Goal: Browse casually

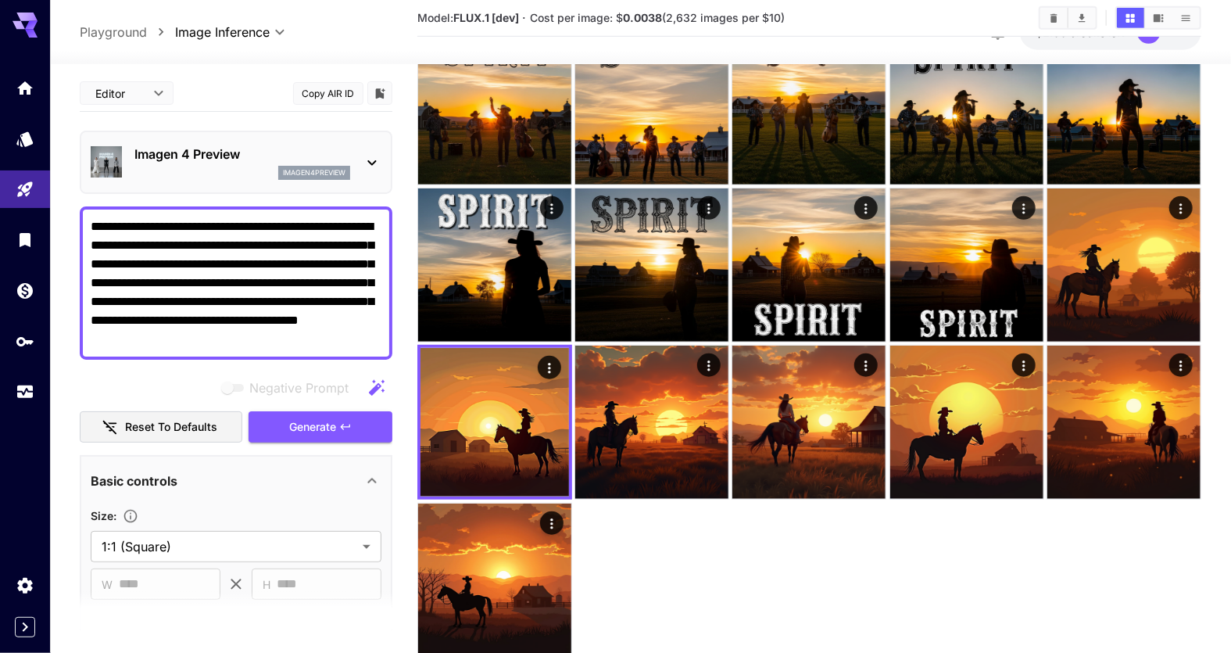
scroll to position [227, 0]
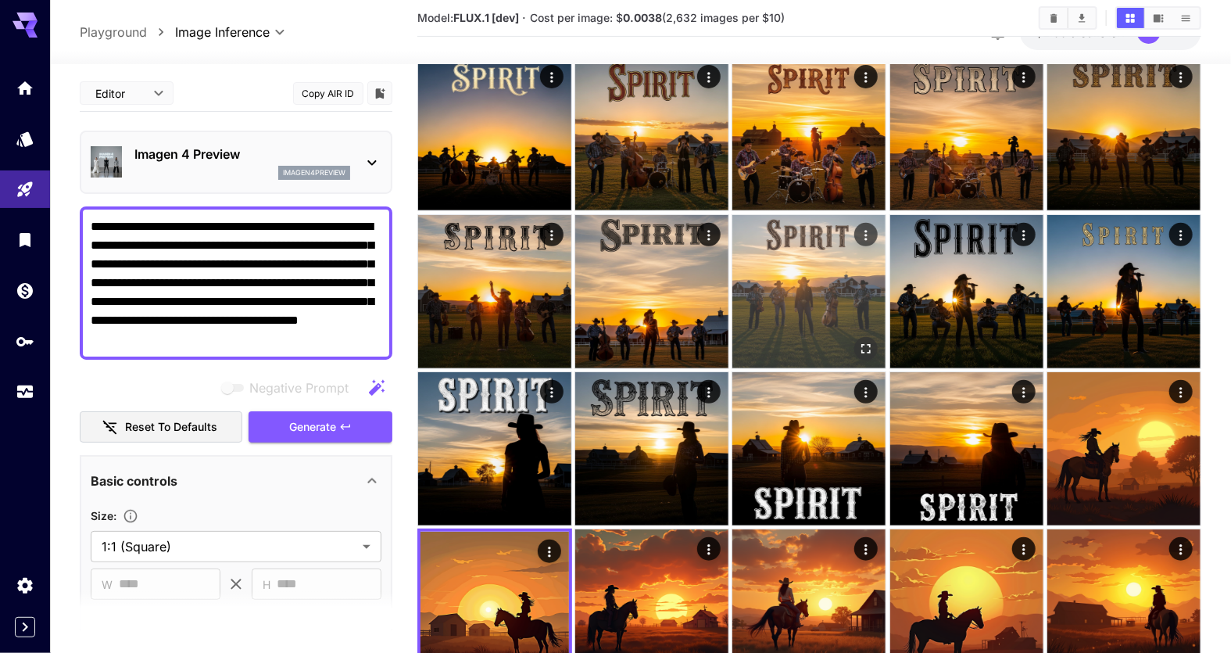
click at [864, 345] on icon "Open in fullscreen" at bounding box center [867, 349] width 16 height 16
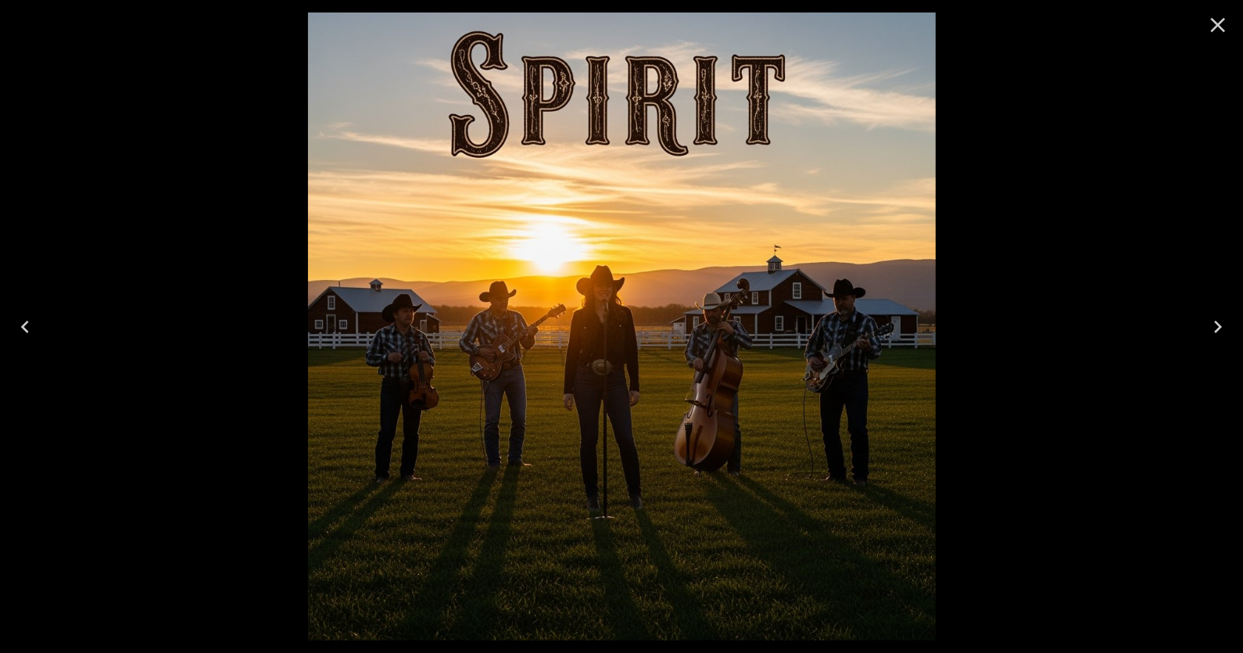
click at [1218, 25] on icon "Close" at bounding box center [1218, 25] width 15 height 15
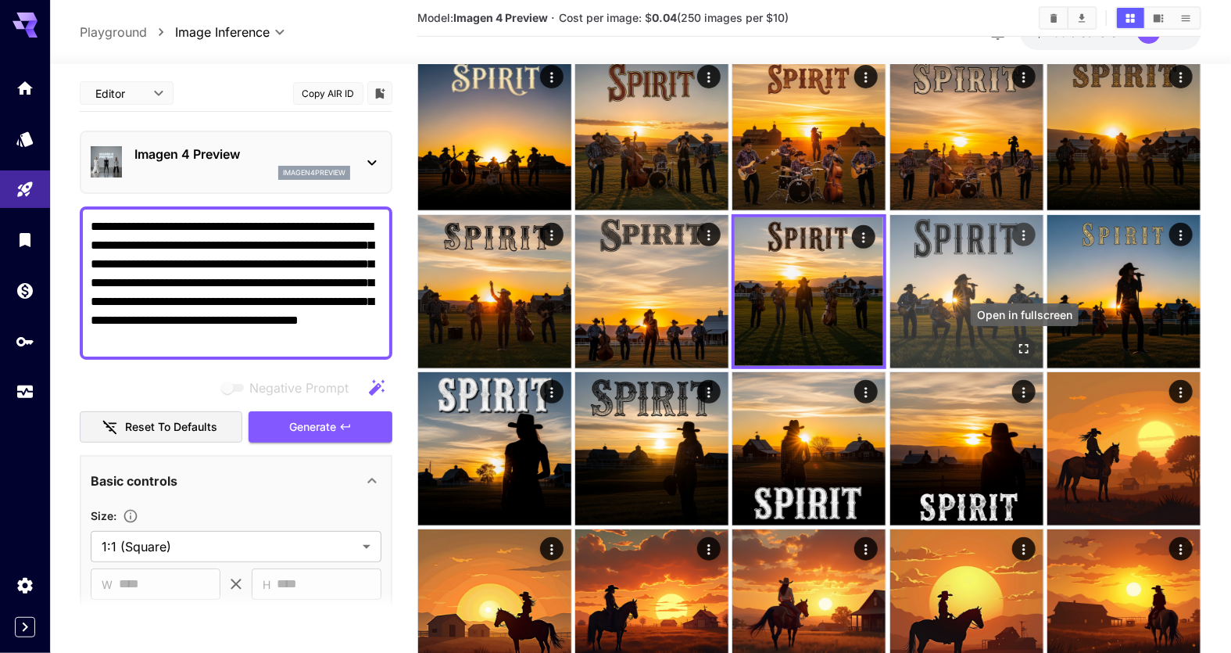
click at [1022, 345] on icon "Open in fullscreen" at bounding box center [1024, 349] width 16 height 16
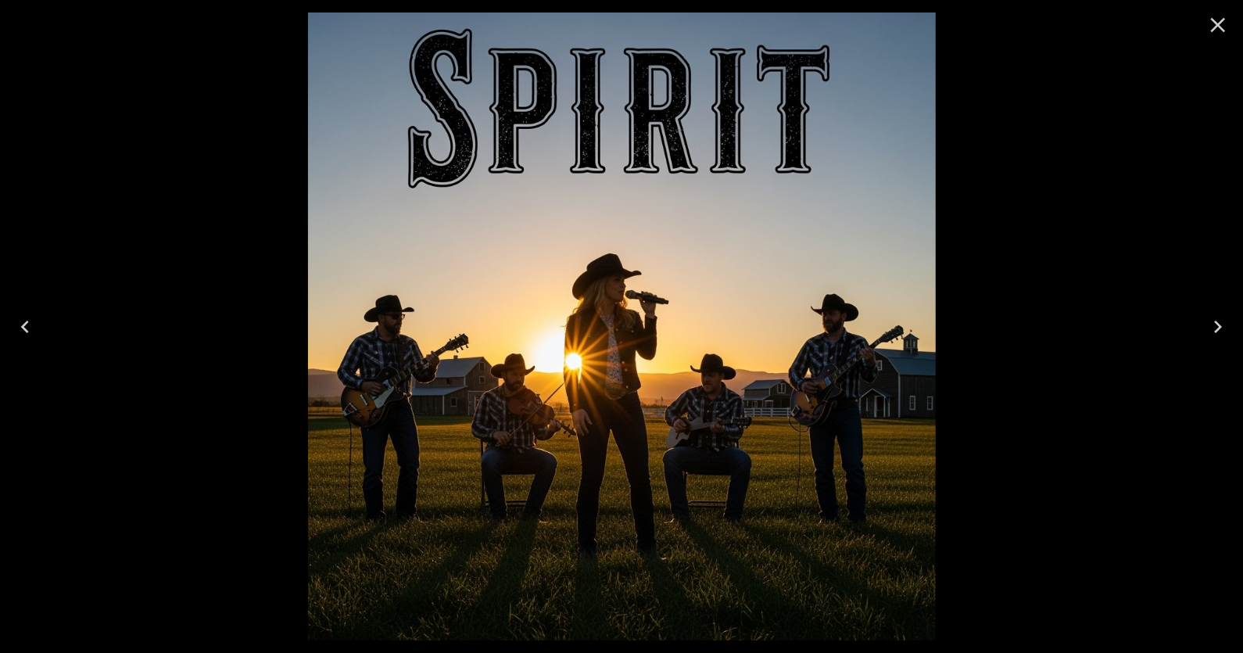
click at [1218, 30] on icon "Close" at bounding box center [1217, 25] width 25 height 25
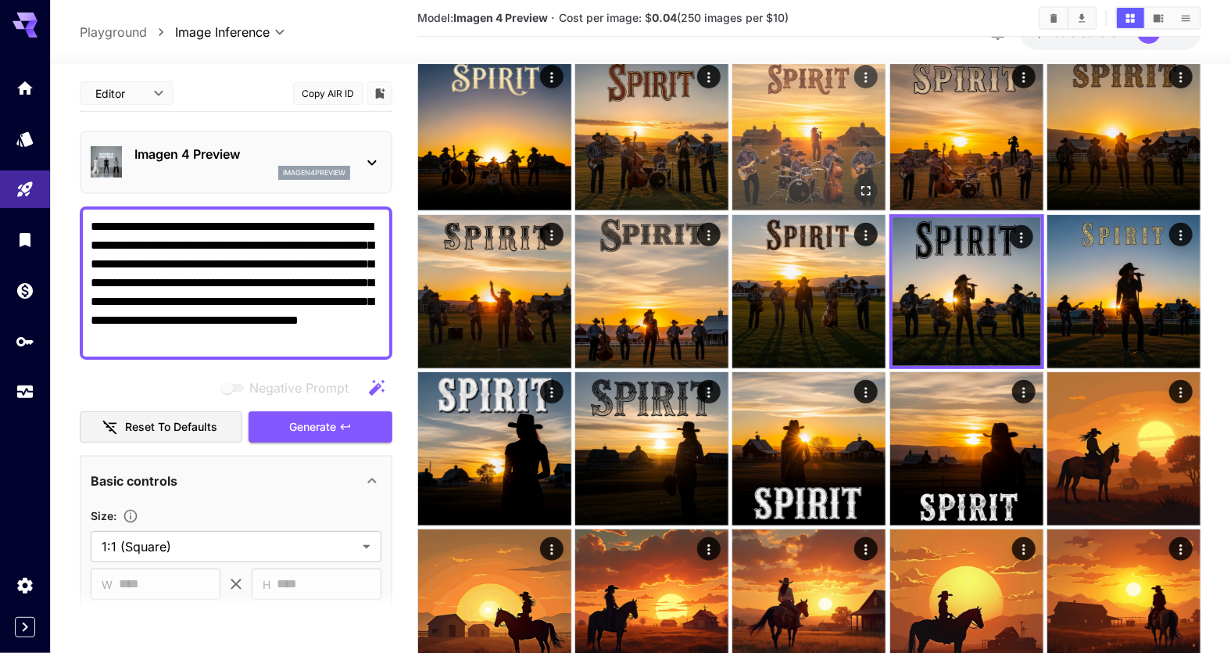
scroll to position [0, 0]
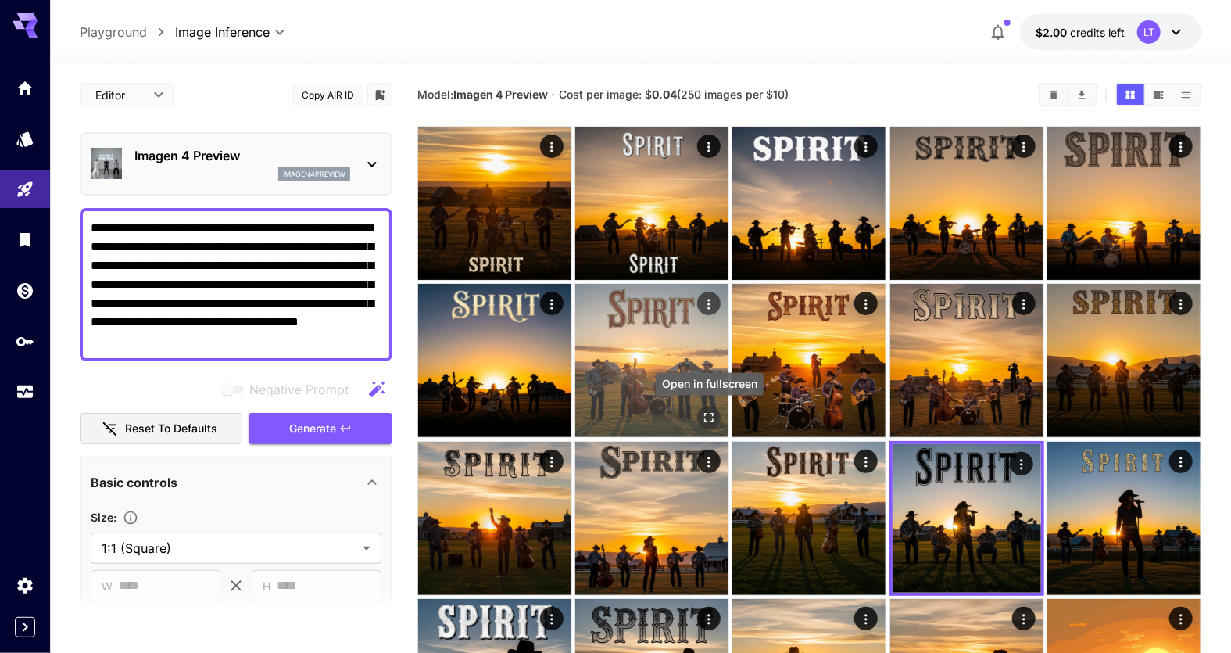
click at [714, 420] on icon "Open in fullscreen" at bounding box center [709, 418] width 16 height 16
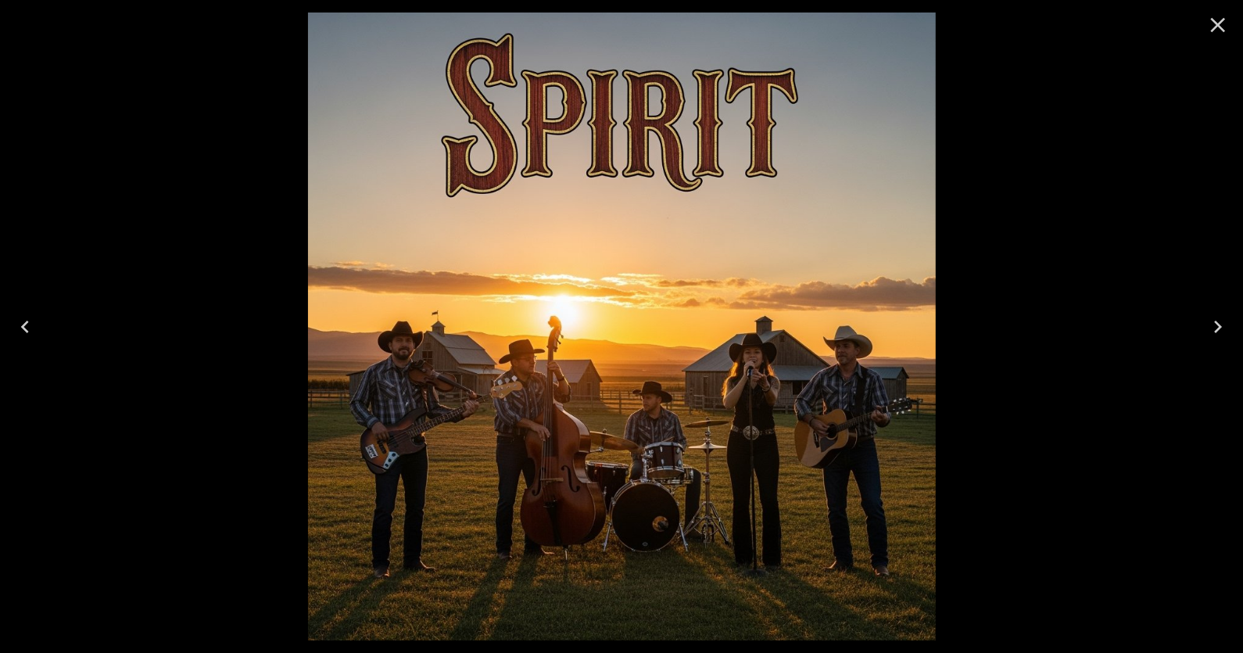
click at [1220, 22] on icon "Close" at bounding box center [1218, 25] width 15 height 15
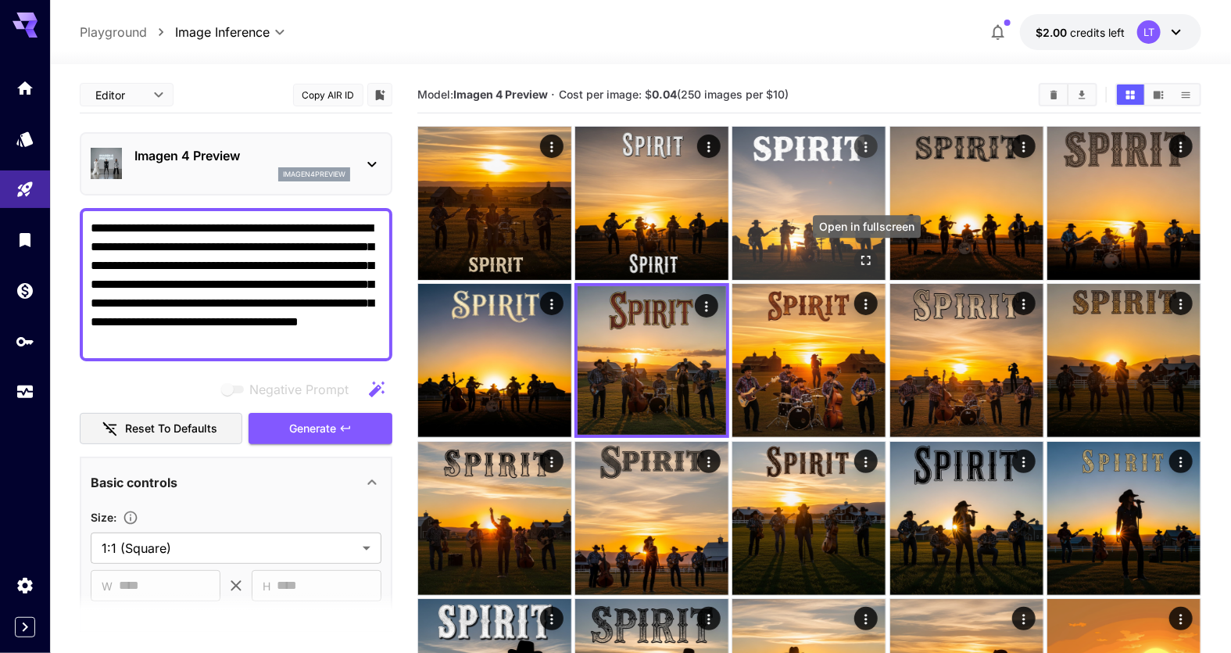
click at [861, 256] on icon "Open in fullscreen" at bounding box center [867, 260] width 16 height 16
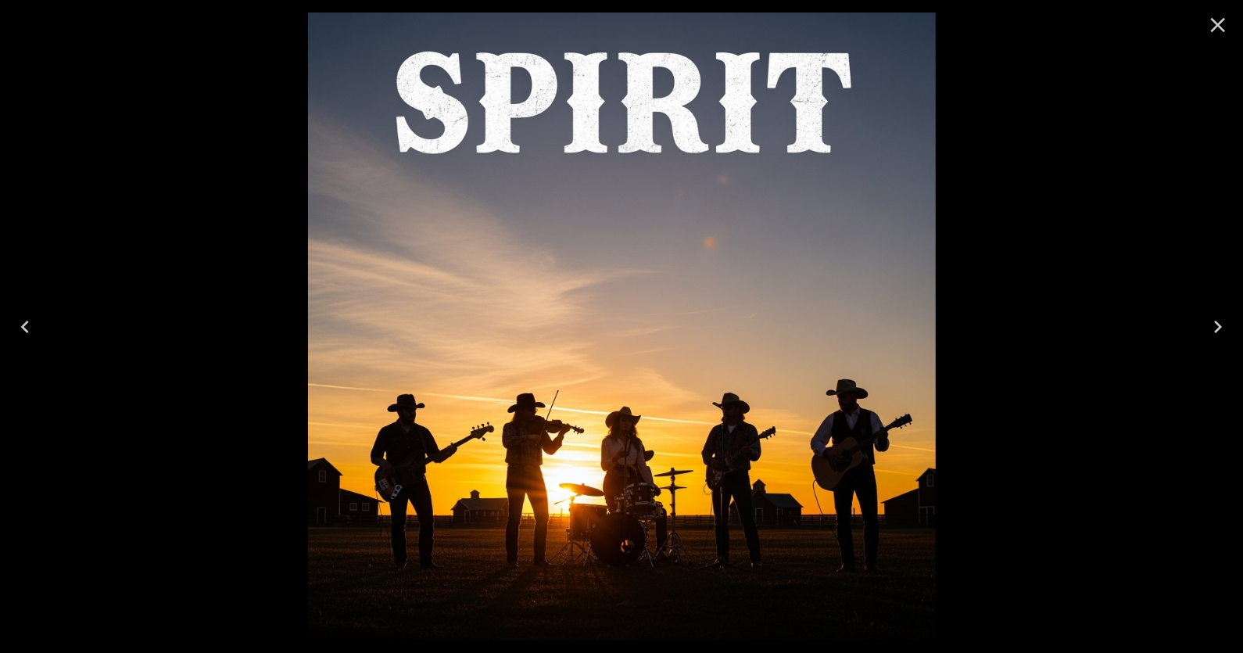
drag, startPoint x: 1216, startPoint y: 16, endPoint x: 1216, endPoint y: 27, distance: 10.9
click at [1216, 20] on icon "Close" at bounding box center [1217, 25] width 25 height 25
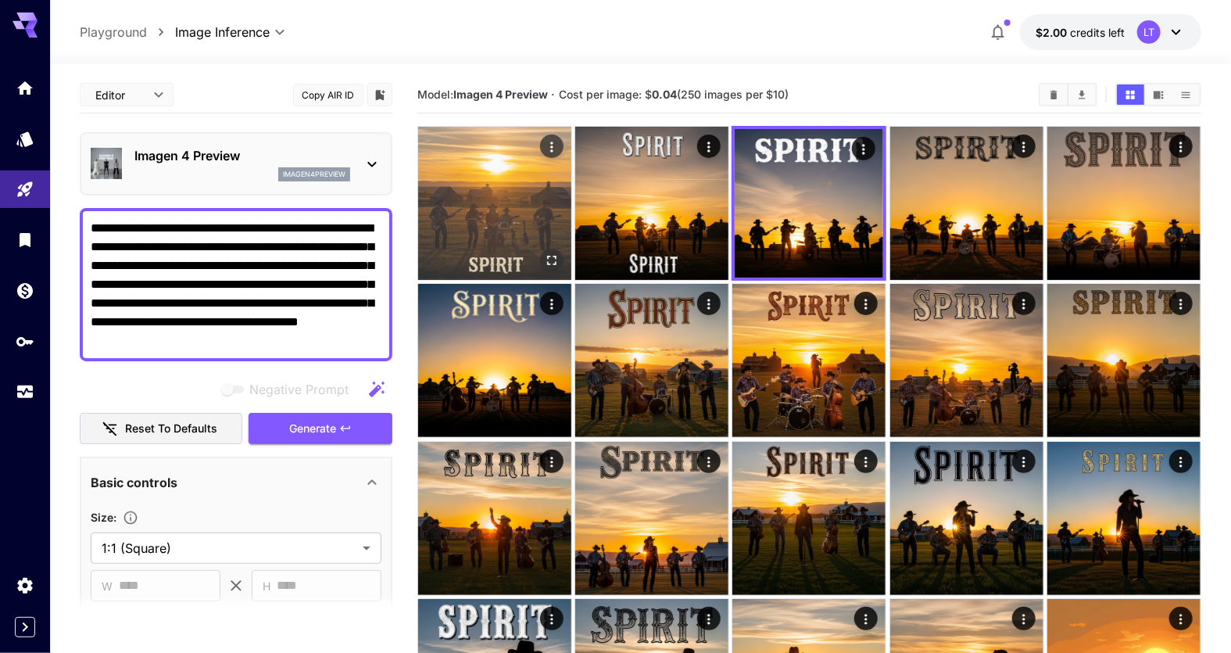
click at [550, 258] on icon "Open in fullscreen" at bounding box center [552, 260] width 16 height 16
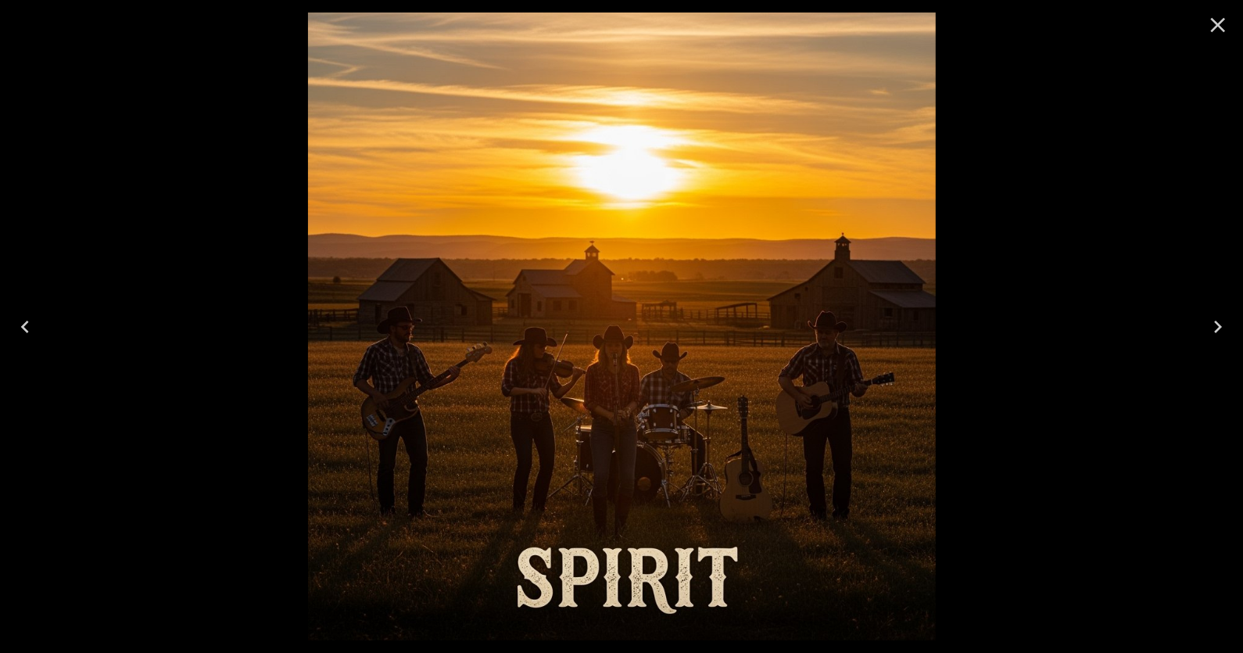
click at [1218, 23] on icon "Close" at bounding box center [1217, 25] width 25 height 25
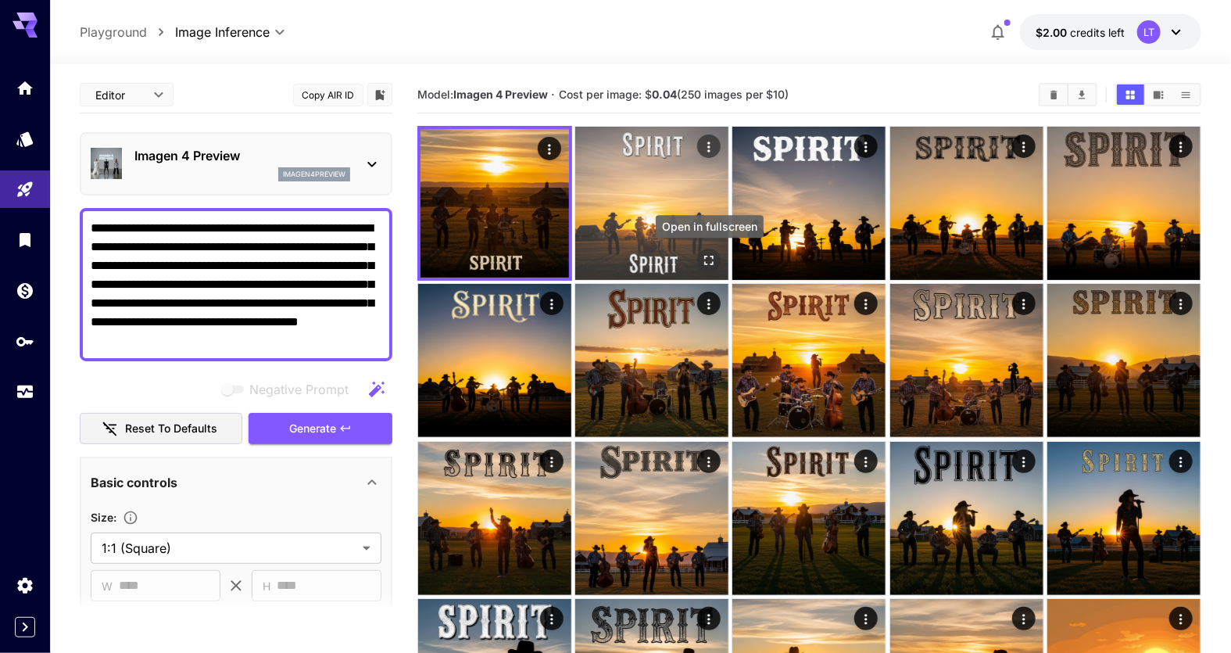
click at [714, 260] on icon "Open in fullscreen" at bounding box center [709, 260] width 16 height 16
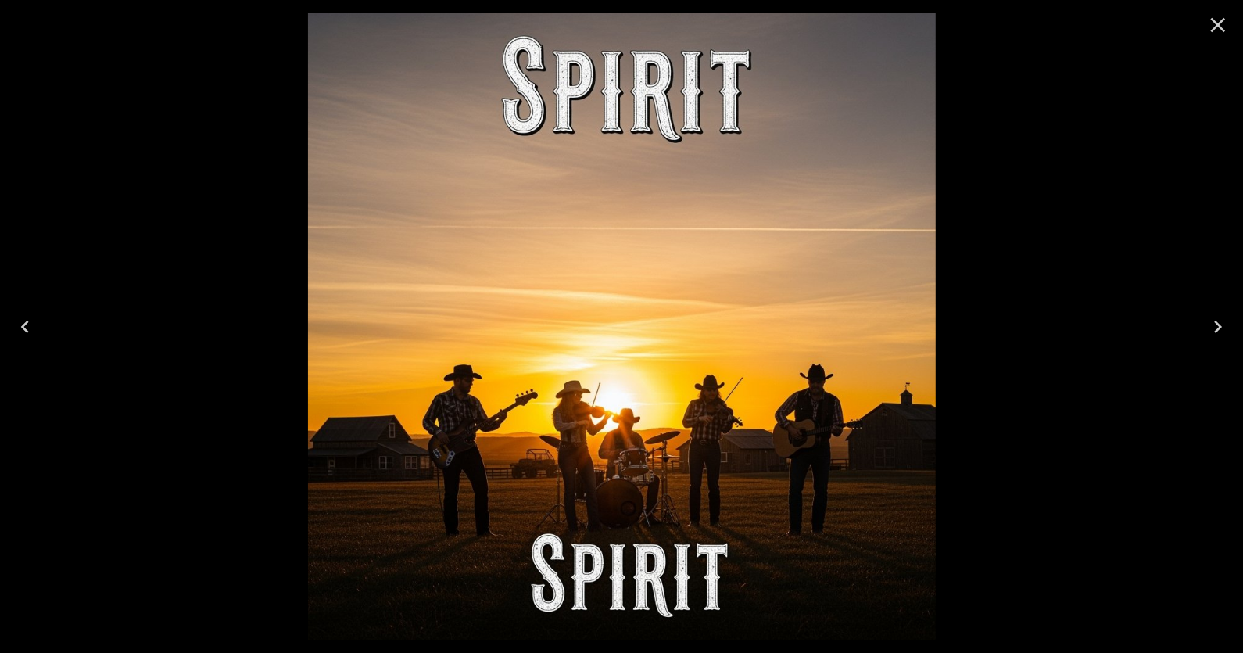
click at [1221, 30] on icon "Close" at bounding box center [1218, 25] width 15 height 15
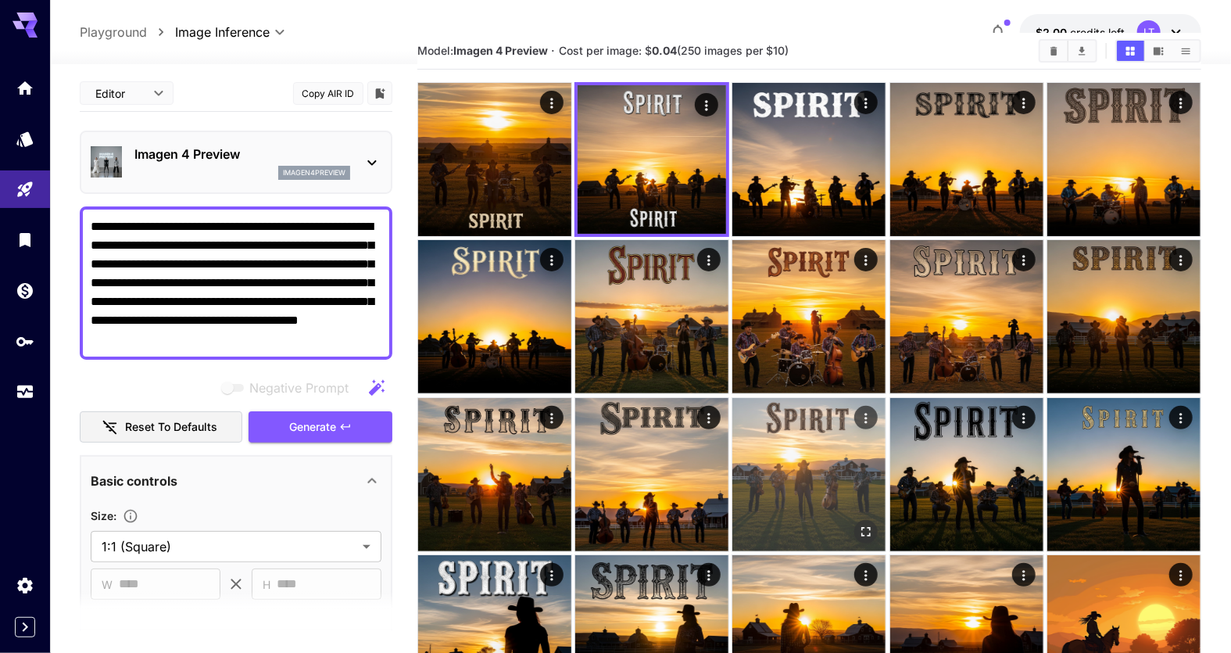
scroll to position [156, 0]
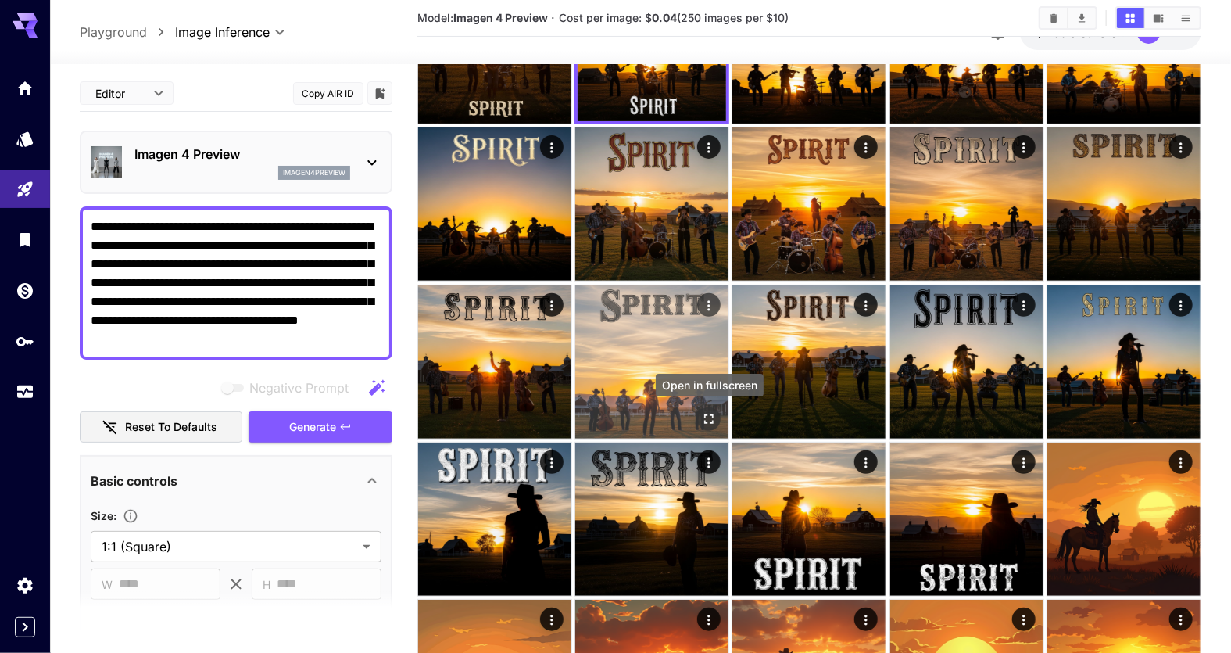
click at [714, 415] on icon "Open in fullscreen" at bounding box center [709, 419] width 16 height 16
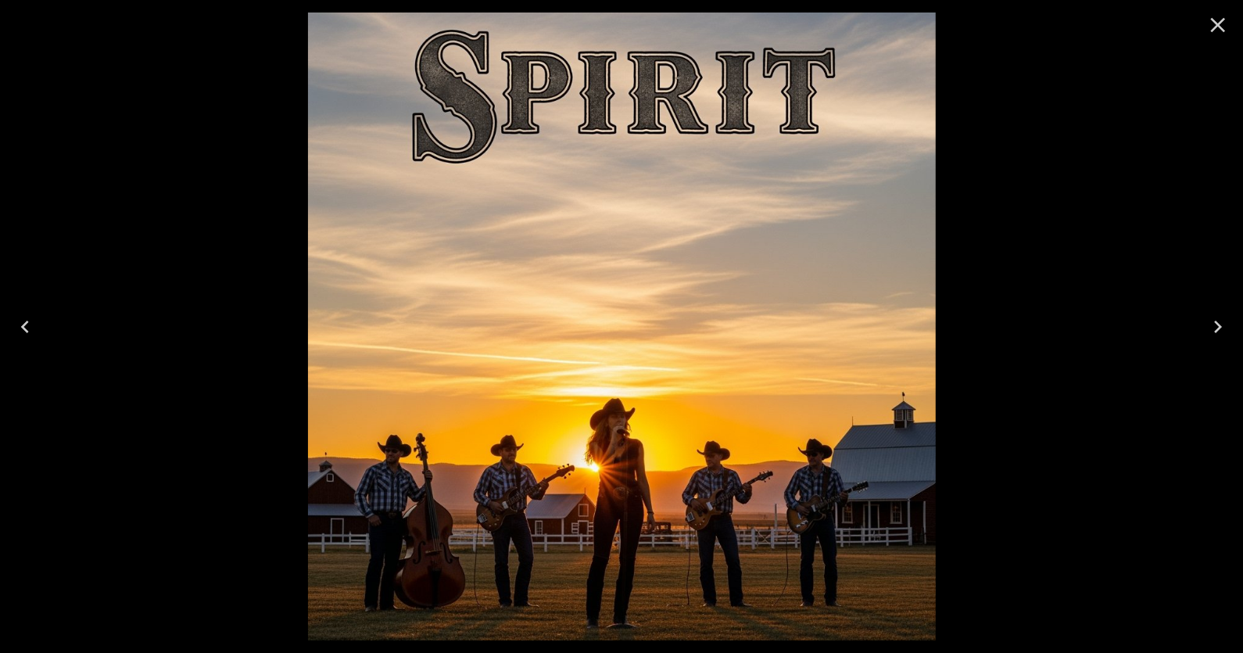
click at [1223, 23] on icon "Close" at bounding box center [1217, 25] width 25 height 25
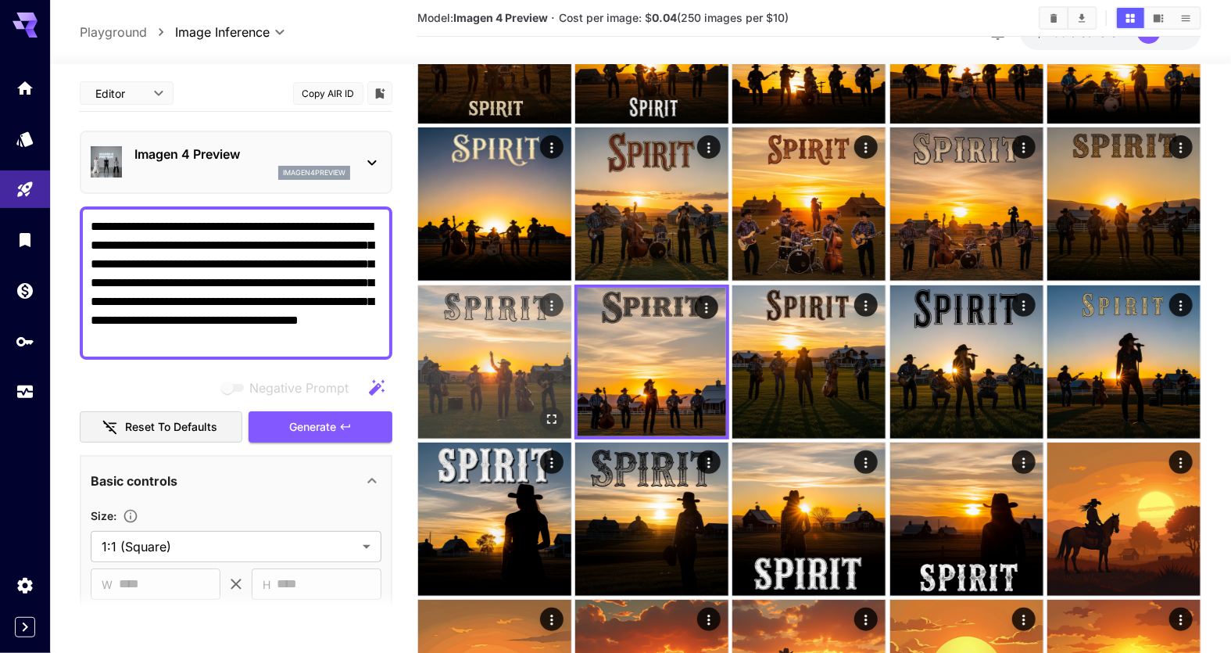
click at [547, 415] on icon "Open in fullscreen" at bounding box center [552, 419] width 16 height 16
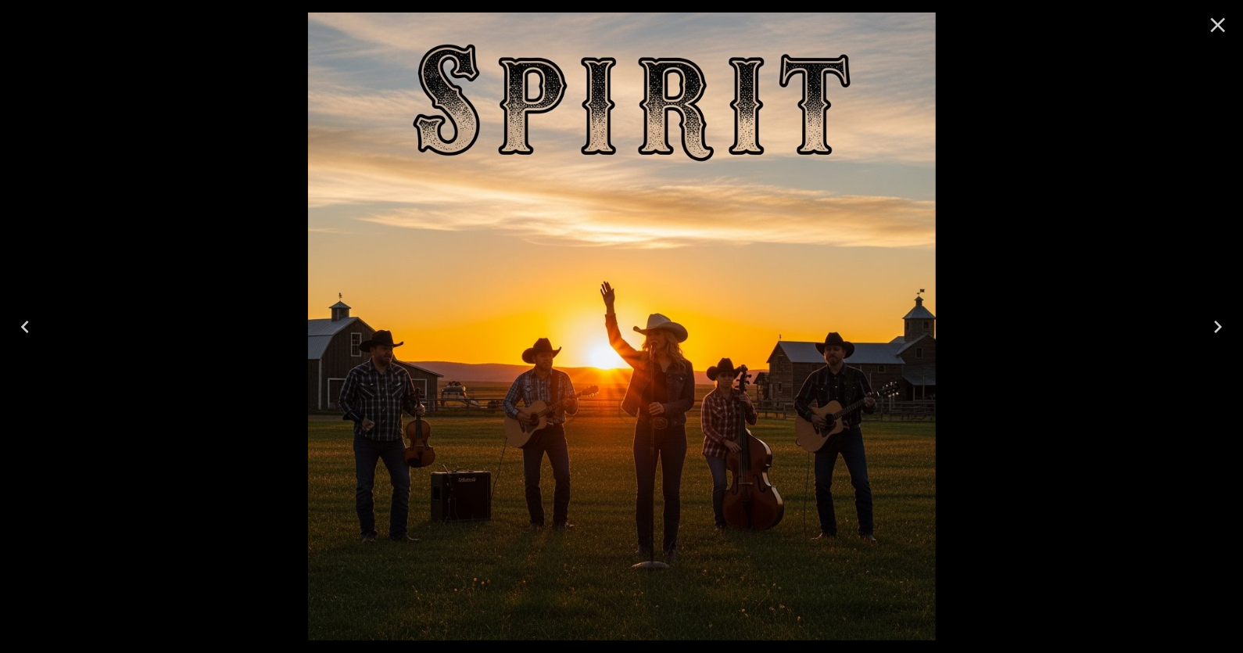
click at [1211, 26] on icon "Close" at bounding box center [1217, 25] width 25 height 25
